Goal: Task Accomplishment & Management: Manage account settings

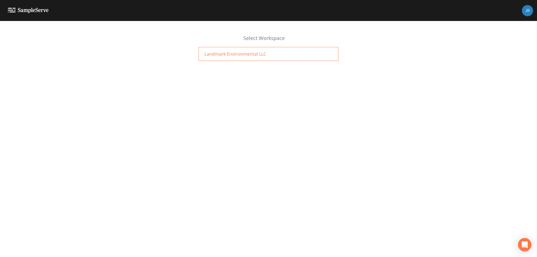
click at [265, 51] on div "Landmark Environmental LLC" at bounding box center [268, 54] width 140 height 14
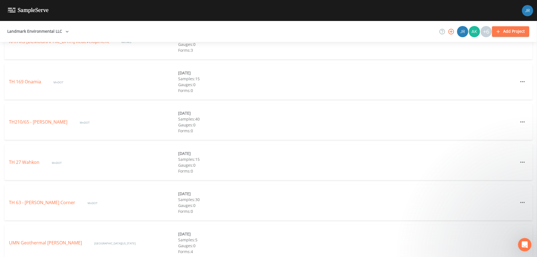
scroll to position [294, 0]
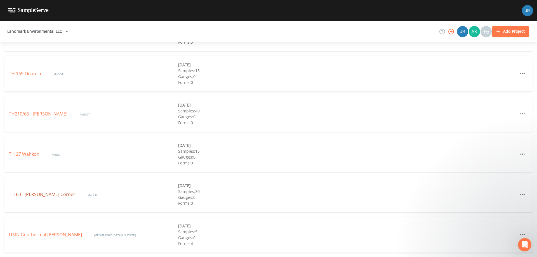
click at [56, 196] on link "TH 63 - [PERSON_NAME] Corner" at bounding box center [42, 194] width 67 height 6
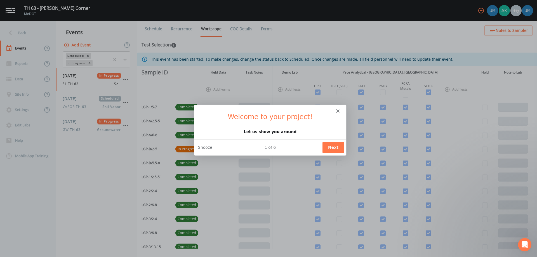
click at [326, 147] on button "Next" at bounding box center [333, 146] width 22 height 11
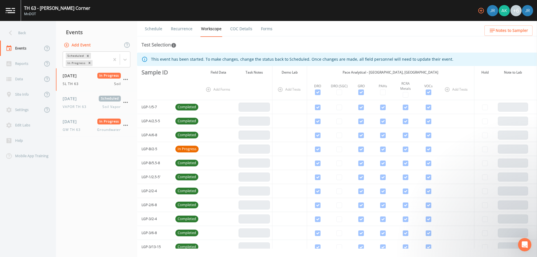
click at [151, 109] on td "LGP-1/5-7" at bounding box center [155, 107] width 36 height 14
click at [157, 105] on td "LGP-1/5-7" at bounding box center [155, 107] width 36 height 14
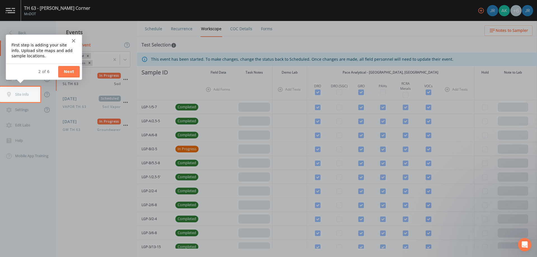
click at [63, 71] on button "Next" at bounding box center [69, 71] width 22 height 11
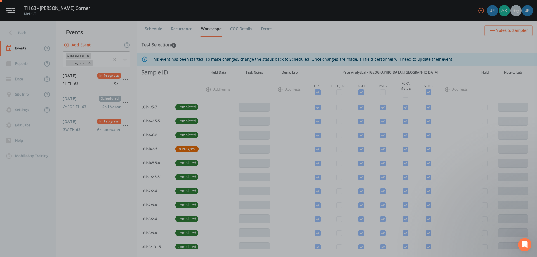
click at [33, 94] on div "Product tour overlay" at bounding box center [268, 128] width 537 height 257
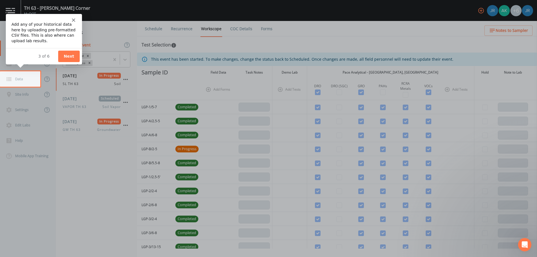
click at [73, 19] on icon "Close" at bounding box center [73, 19] width 3 height 3
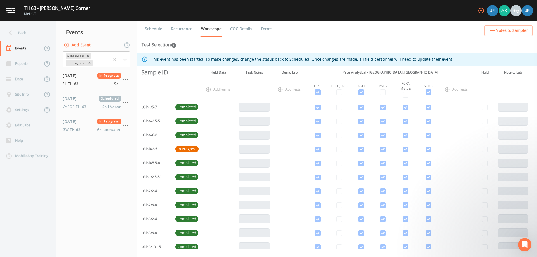
click at [152, 105] on td "LGP-1/5-7" at bounding box center [155, 107] width 36 height 14
click at [171, 106] on td "LGP-1/5-7" at bounding box center [155, 107] width 36 height 14
click at [238, 29] on link "COC Details" at bounding box center [241, 29] width 24 height 16
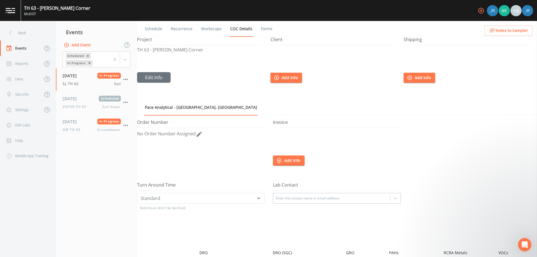
click at [190, 29] on link "Recurrence" at bounding box center [181, 29] width 23 height 16
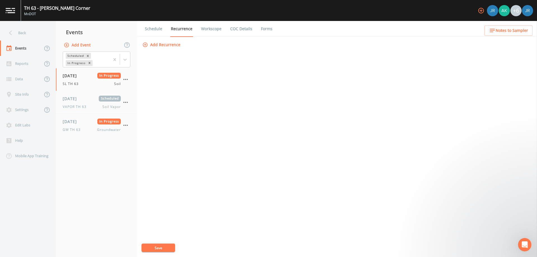
click at [153, 29] on link "Schedule" at bounding box center [153, 29] width 19 height 16
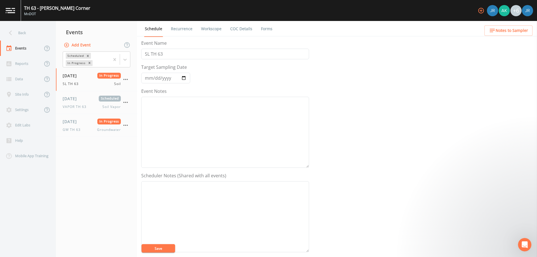
click at [178, 29] on link "Recurrence" at bounding box center [181, 29] width 23 height 16
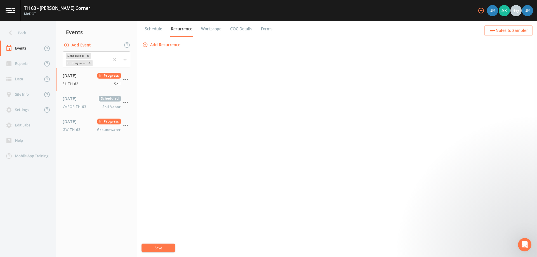
click at [204, 28] on link "Workscope" at bounding box center [211, 29] width 22 height 16
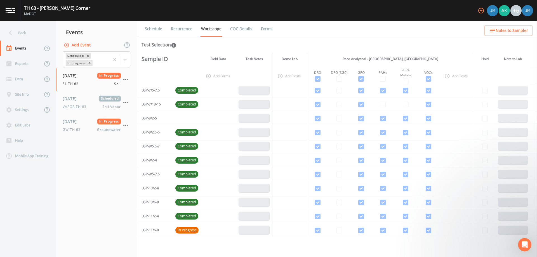
scroll to position [254, 0]
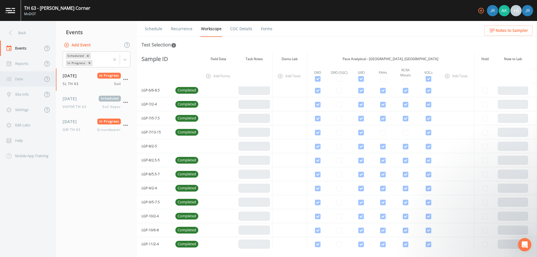
click at [19, 76] on div "Data" at bounding box center [21, 78] width 42 height 15
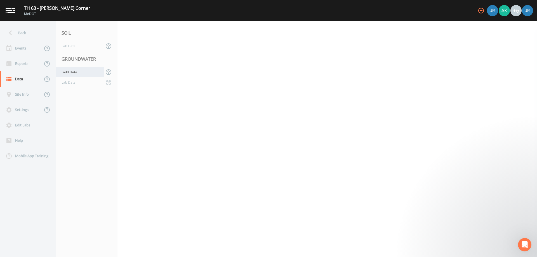
click at [74, 75] on div "Field Data" at bounding box center [80, 72] width 48 height 10
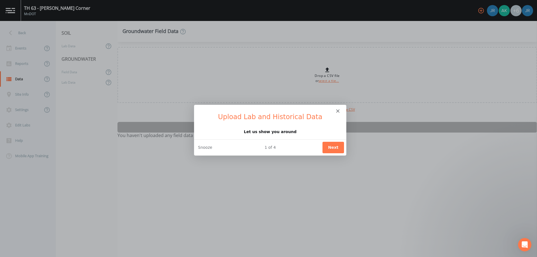
click at [339, 110] on div "Intercom messenger" at bounding box center [270, 109] width 152 height 8
click at [337, 111] on polygon "Close" at bounding box center [337, 110] width 3 height 3
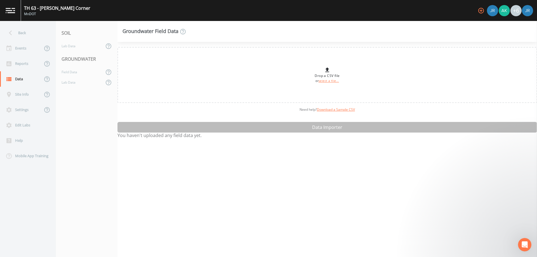
click at [71, 54] on div "GROUNDWATER" at bounding box center [86, 59] width 61 height 16
click at [72, 47] on div "Lab Data" at bounding box center [80, 46] width 48 height 10
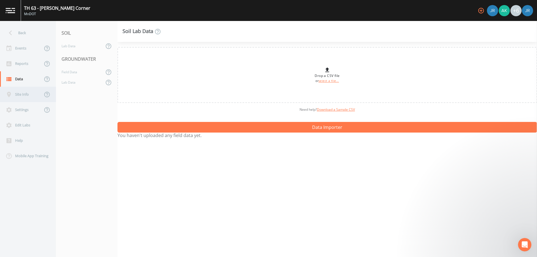
click at [18, 91] on div "Site Info" at bounding box center [21, 94] width 42 height 15
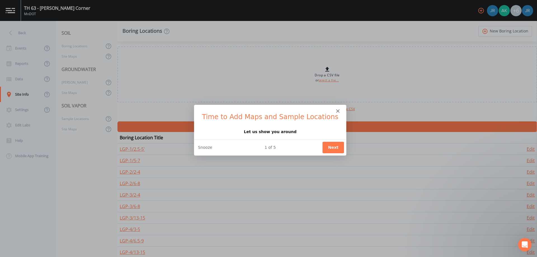
click at [338, 111] on polygon "Close" at bounding box center [337, 110] width 3 height 3
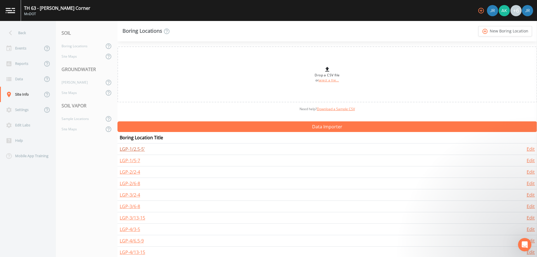
click at [144, 149] on link "LGP-1/2.5-5'" at bounding box center [132, 149] width 25 height 6
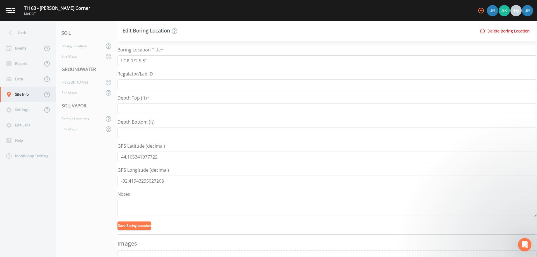
click at [23, 95] on div "Site Info" at bounding box center [21, 94] width 42 height 15
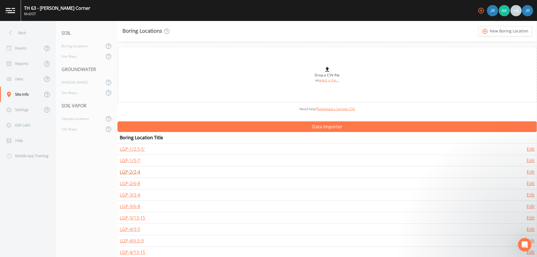
click at [131, 173] on link "LGP-2/2-4" at bounding box center [130, 172] width 20 height 6
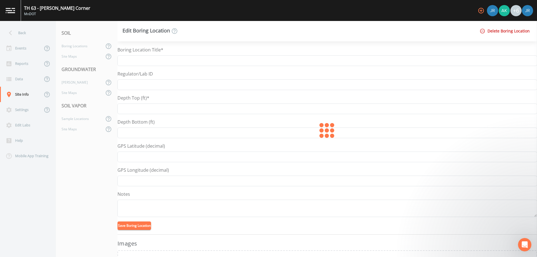
type input "LGP-2/2-4"
type input "44.16539021977016"
type input "-92.41928924448841"
click at [21, 105] on div "Settings" at bounding box center [21, 109] width 42 height 15
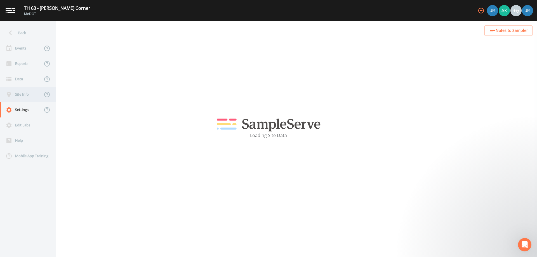
select select "2d7cff81-c4d8-4a74-8d84-d4957e4f44c3"
select select "[GEOGRAPHIC_DATA]"
select select "America/[GEOGRAPHIC_DATA]"
select select "Pour on ground"
select select "722c982a-8e8b-471e-aa0e-84e01ec66ecb"
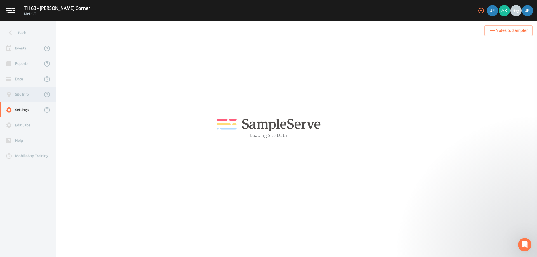
select select "c11a0cd5-aa5f-4043-abc9-1d282e0d5a1e"
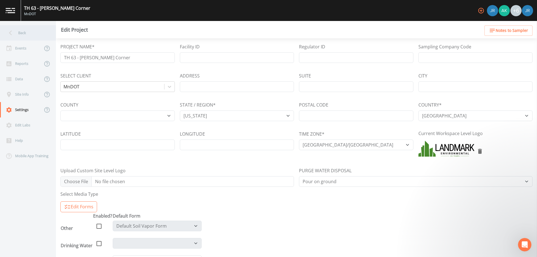
click at [16, 34] on div "Back" at bounding box center [25, 32] width 50 height 15
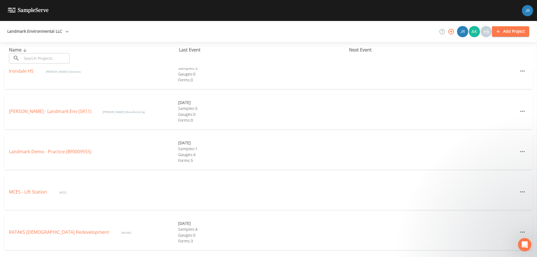
scroll to position [140, 0]
